Goal: Communication & Community: Answer question/provide support

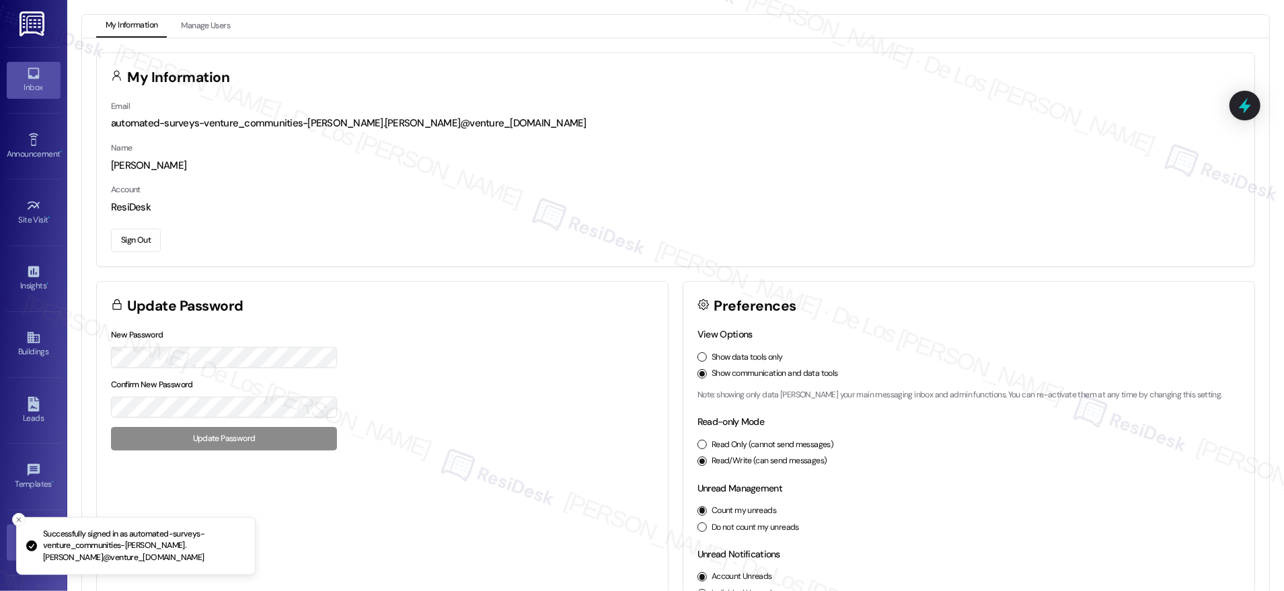
click at [37, 84] on div "Inbox" at bounding box center [33, 87] width 67 height 13
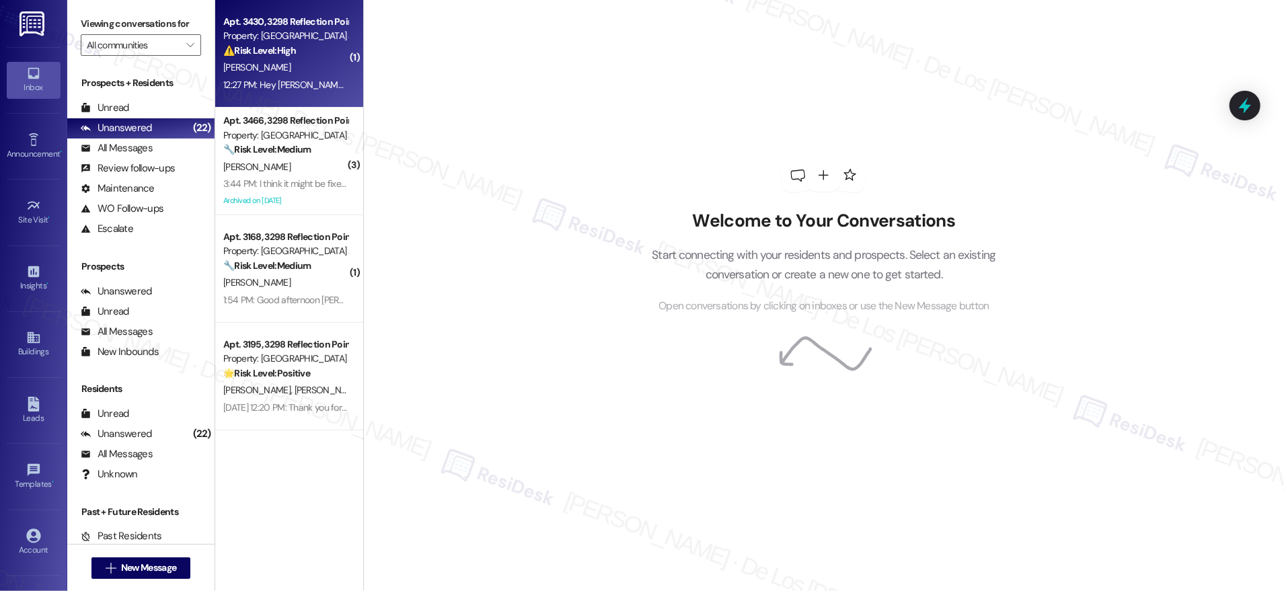
click at [264, 67] on div "[PERSON_NAME]" at bounding box center [285, 67] width 127 height 17
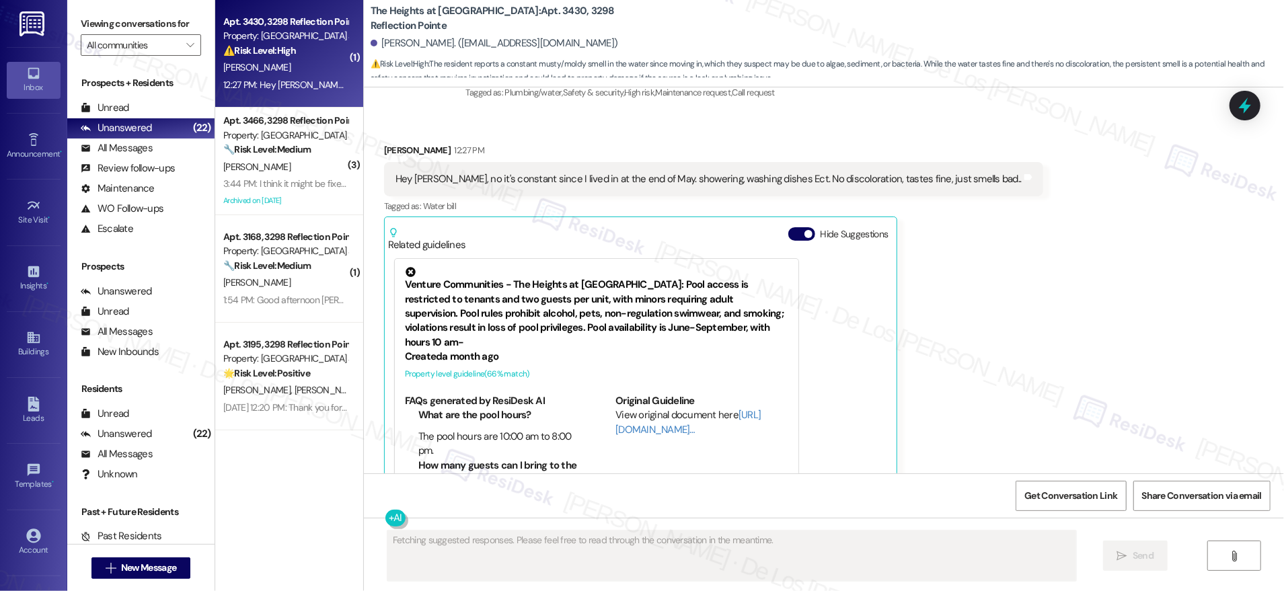
scroll to position [2943, 0]
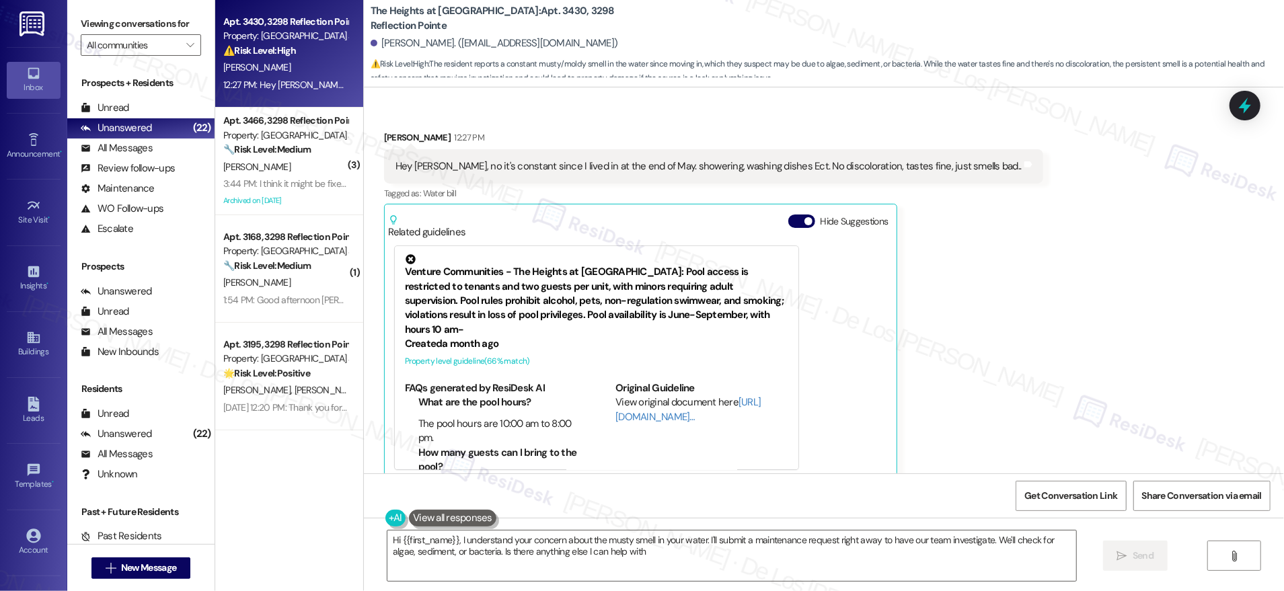
type textarea "Hi {{first_name}}, I understand your concern about the musty smell in your wate…"
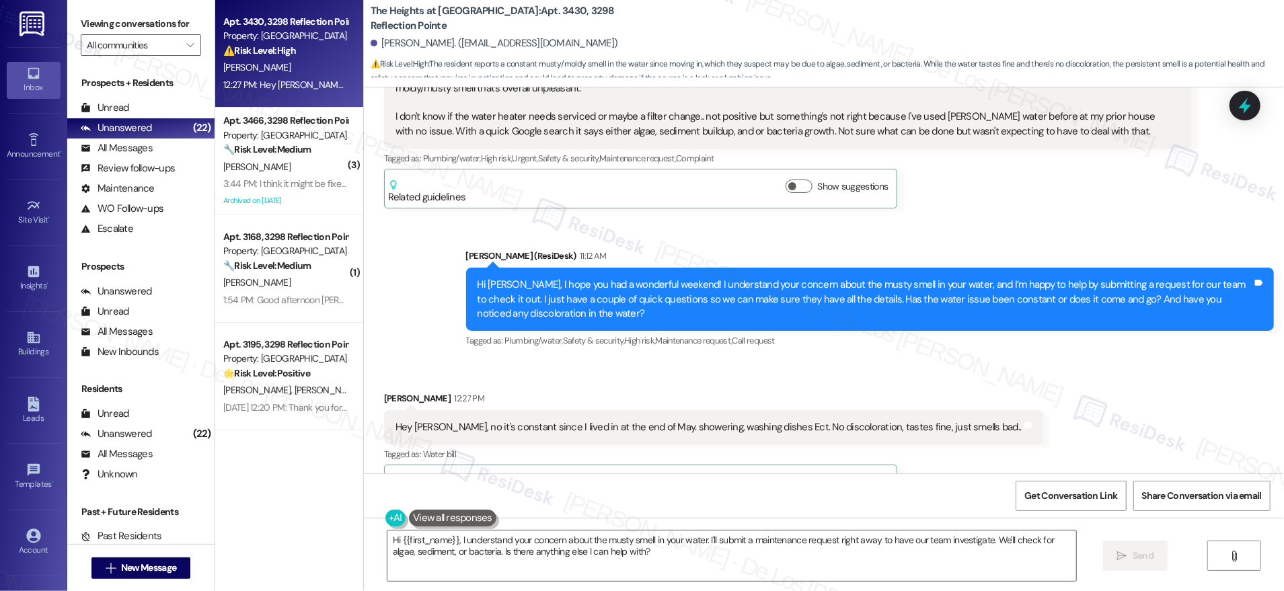
scroll to position [2681, 0]
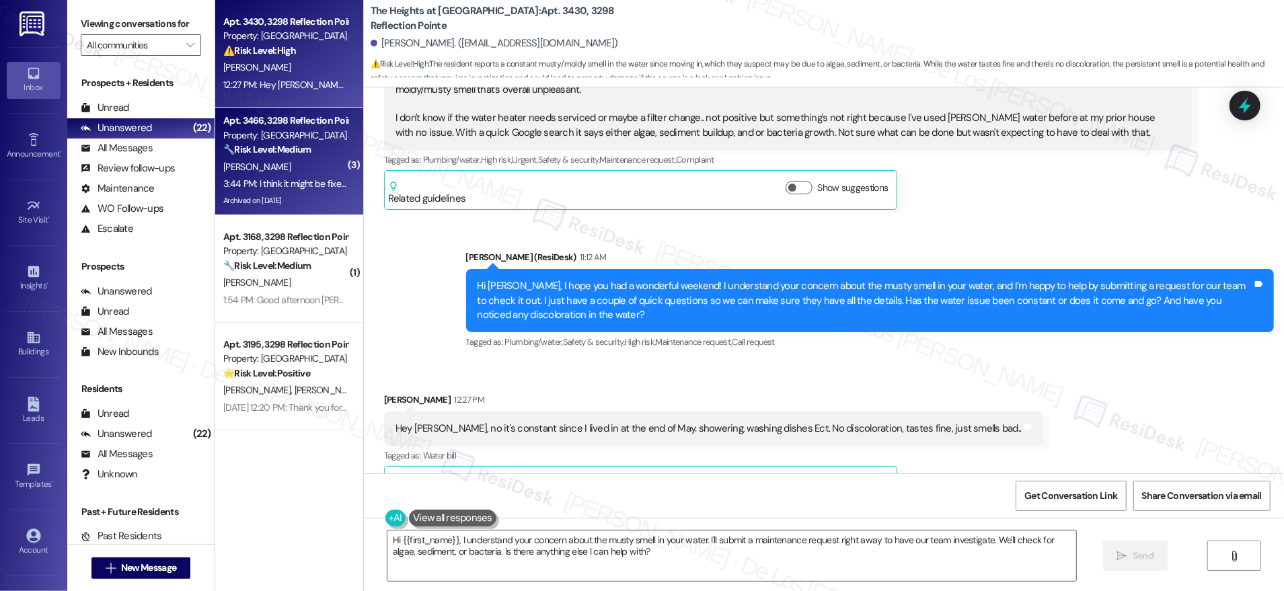
click at [276, 190] on div "3:44 PM: I think it might be fixed! Thank you 😊 3:44 PM: I think it might be fi…" at bounding box center [313, 184] width 181 height 12
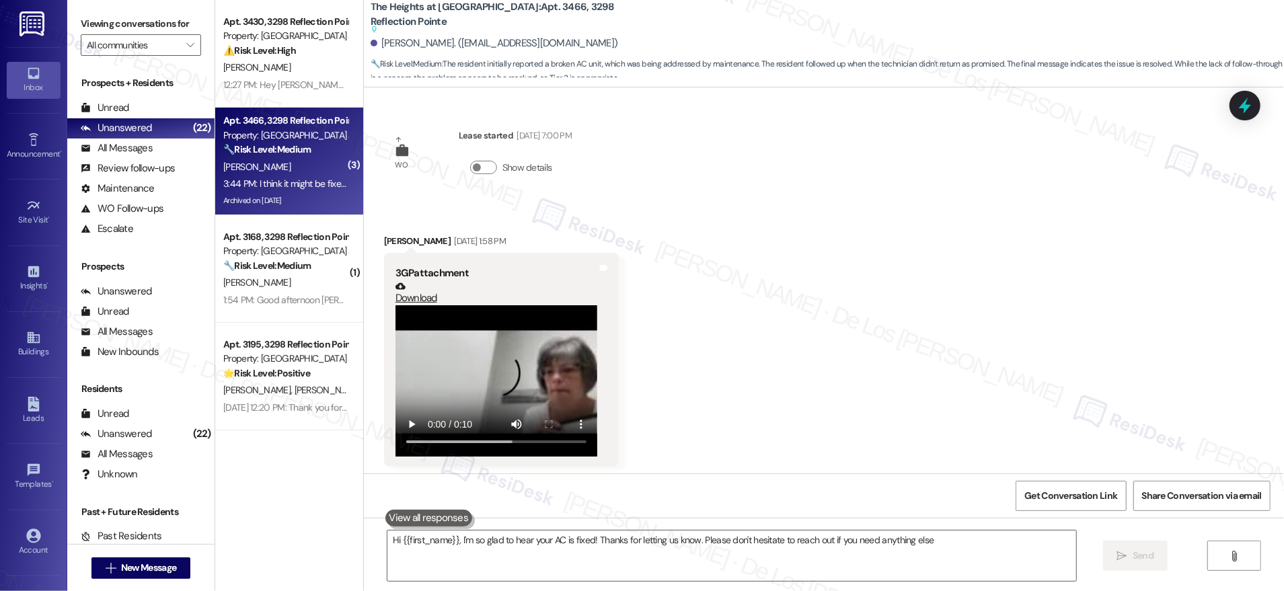
type textarea "Hi {{first_name}}, I'm so glad to hear your AC is fixed! Thanks for letting us …"
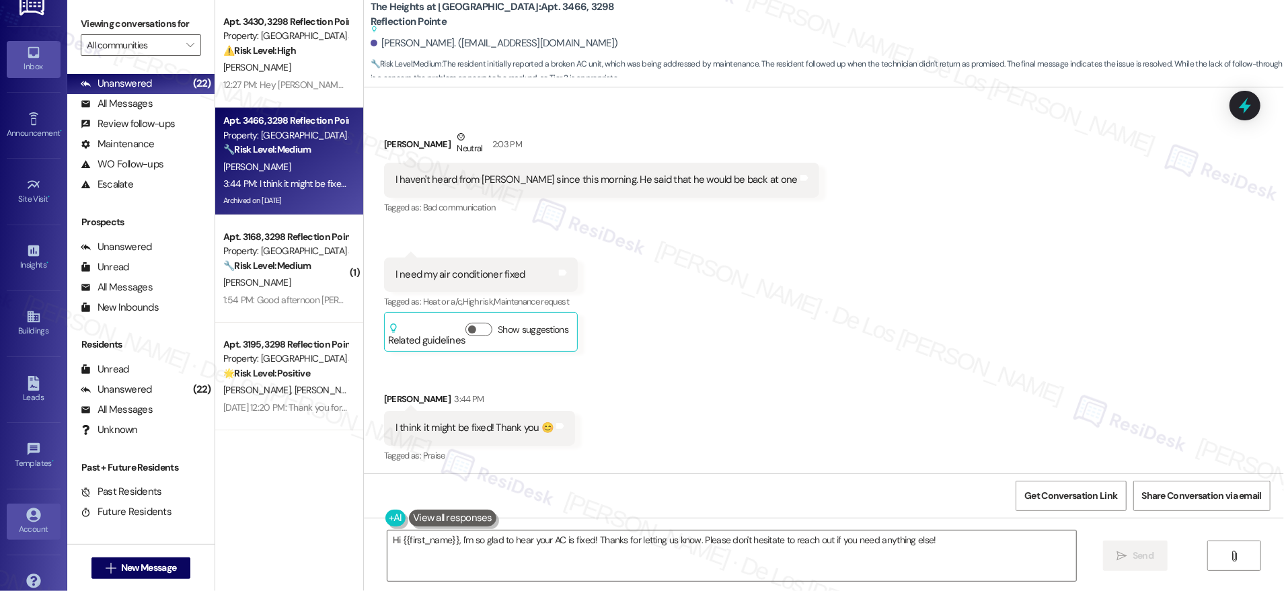
scroll to position [44, 0]
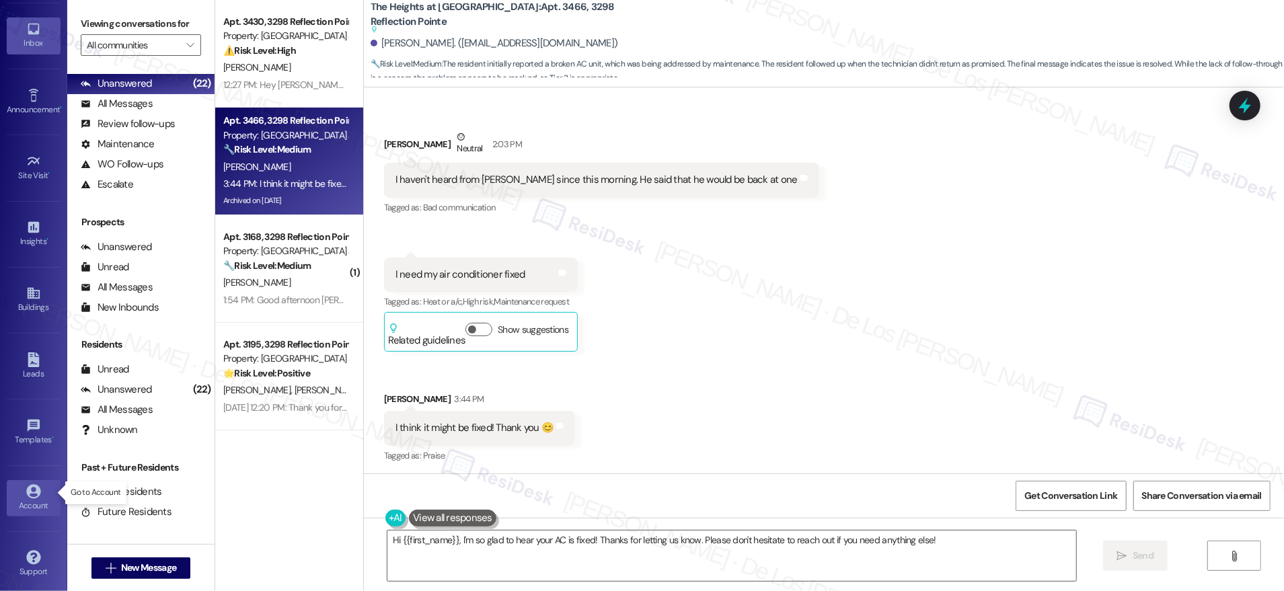
click at [39, 499] on div "Account" at bounding box center [33, 505] width 67 height 13
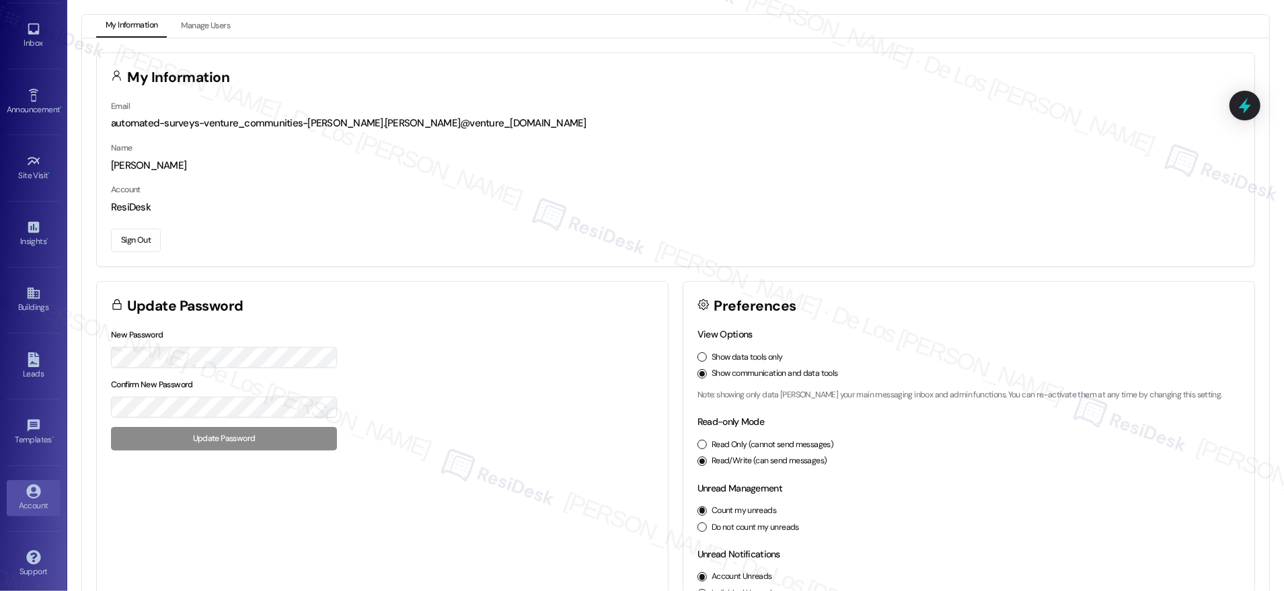
click at [118, 241] on button "Sign Out" at bounding box center [136, 241] width 50 height 24
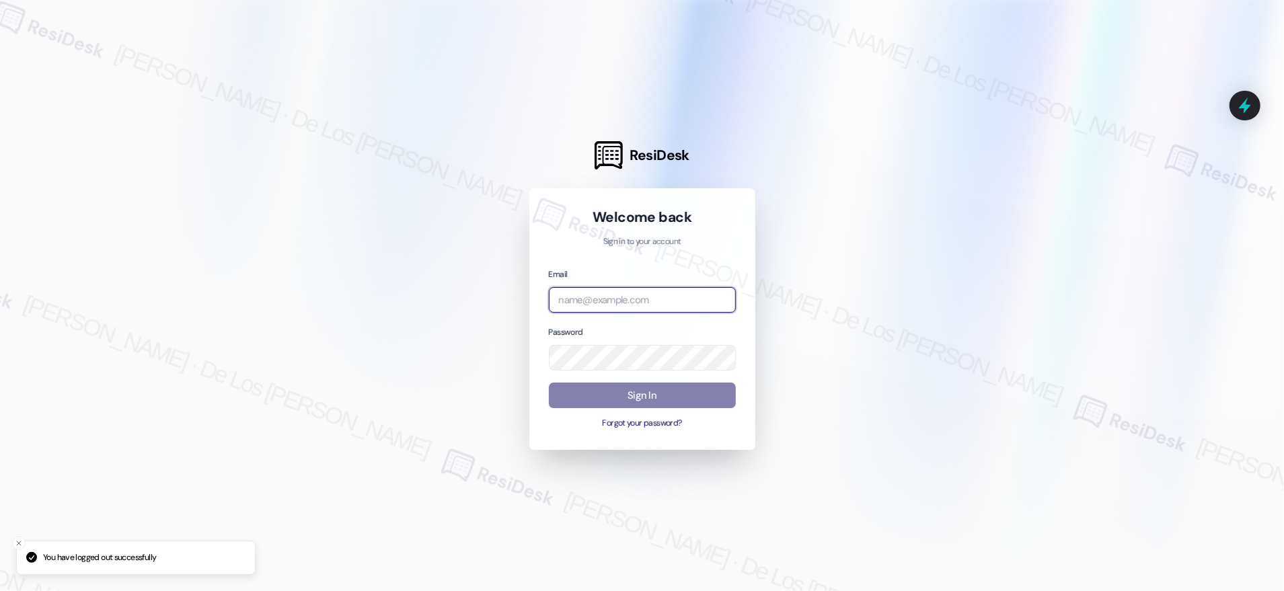
click at [629, 302] on input "email" at bounding box center [642, 300] width 187 height 26
type input "[EMAIL_ADDRESS][PERSON_NAME][PERSON_NAME][DOMAIN_NAME]"
